Goal: Task Accomplishment & Management: Use online tool/utility

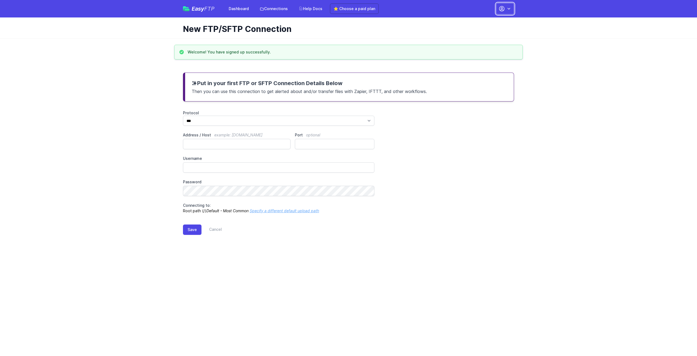
click at [504, 8] on icon "button" at bounding box center [502, 8] width 7 height 7
click at [480, 23] on link "Account Settings" at bounding box center [488, 23] width 52 height 10
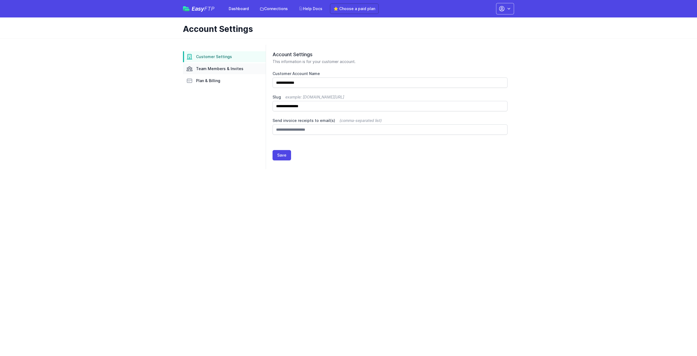
click at [212, 69] on span "Team Members & Invites" at bounding box center [219, 68] width 47 height 5
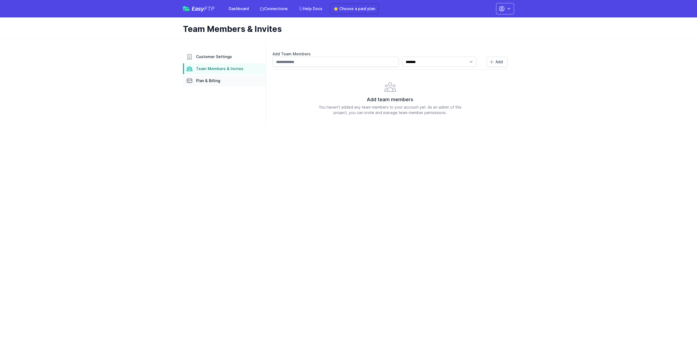
click at [210, 79] on span "Plan & Billing" at bounding box center [208, 80] width 24 height 5
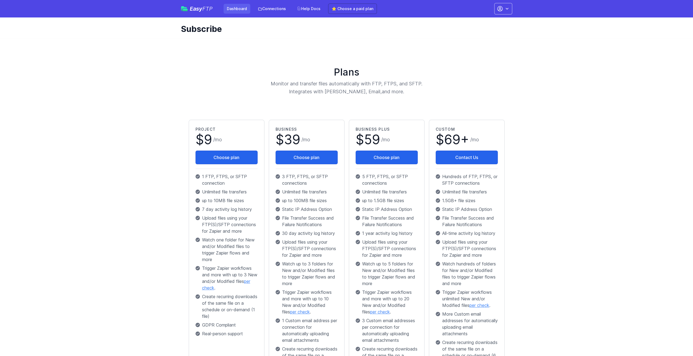
click at [234, 8] on link "Dashboard" at bounding box center [237, 9] width 27 height 10
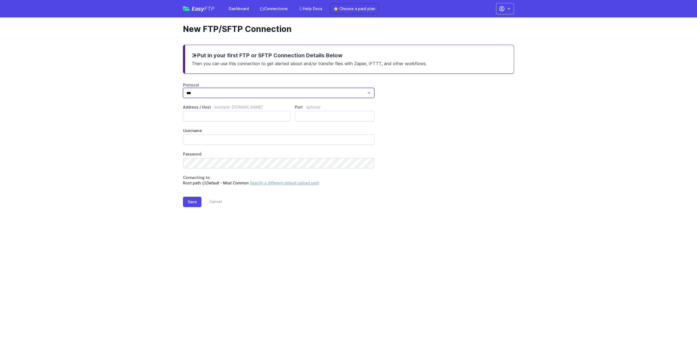
click at [294, 91] on select "*** **** ****" at bounding box center [279, 93] width 192 height 10
click at [135, 88] on main "Put in your first FTP or SFTP Connection Details Below Then you can use this co…" at bounding box center [348, 130] width 697 height 184
click at [496, 10] on div "Account Settings Your Profile Contact EasyFTP Set up Zapier Sign out" at bounding box center [503, 8] width 21 height 11
click at [499, 10] on icon "button" at bounding box center [502, 8] width 7 height 7
click at [480, 54] on link "Set up Zapier" at bounding box center [488, 52] width 52 height 10
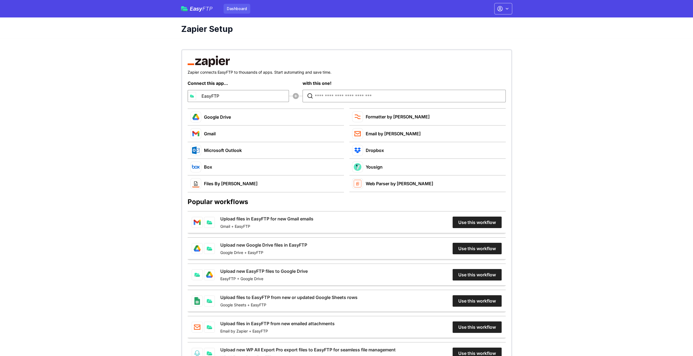
click at [234, 8] on link "Dashboard" at bounding box center [237, 9] width 27 height 10
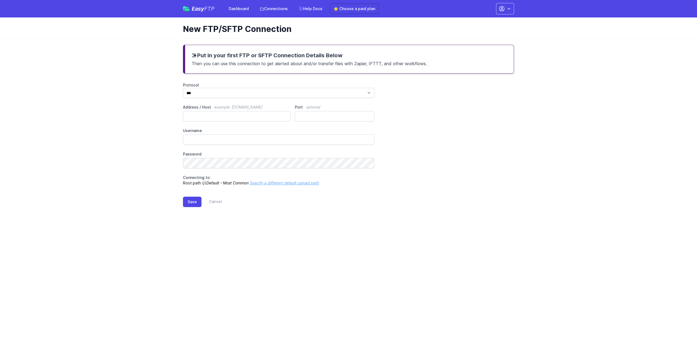
click at [573, 215] on main "Put in your first FTP or SFTP Connection Details Below Then you can use this co…" at bounding box center [348, 130] width 697 height 184
